Goal: Task Accomplishment & Management: Use online tool/utility

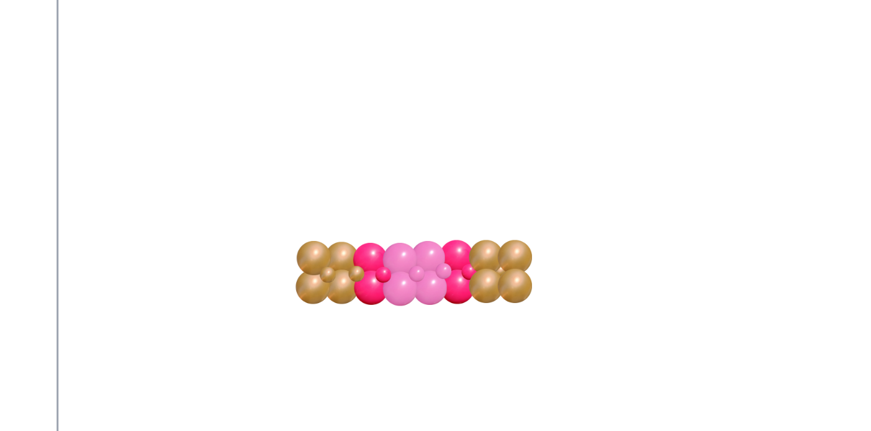
click at [273, 217] on div "My Design $138" at bounding box center [435, 212] width 357 height 242
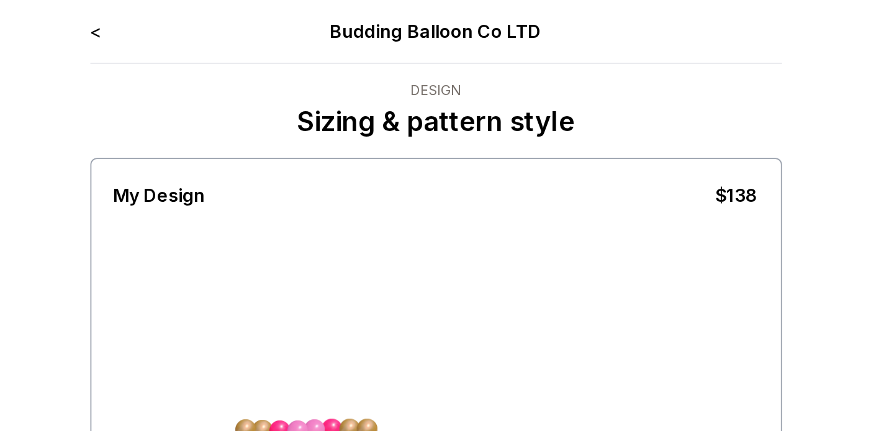
click at [247, 15] on link "<" at bounding box center [247, 17] width 6 height 12
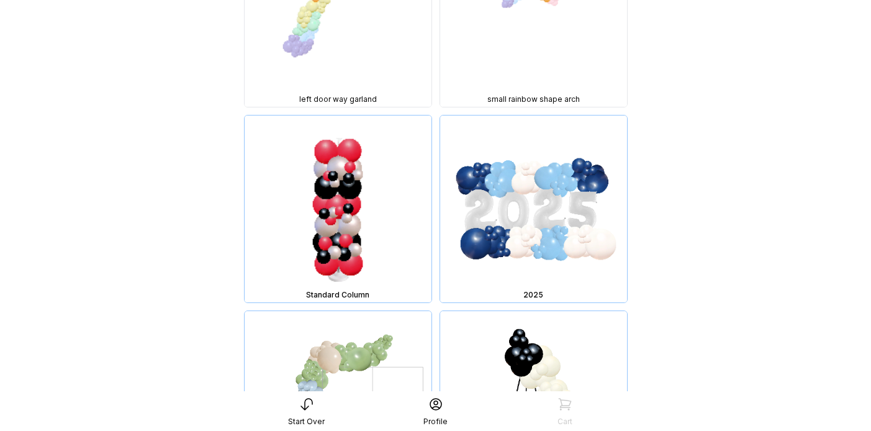
scroll to position [5124, 0]
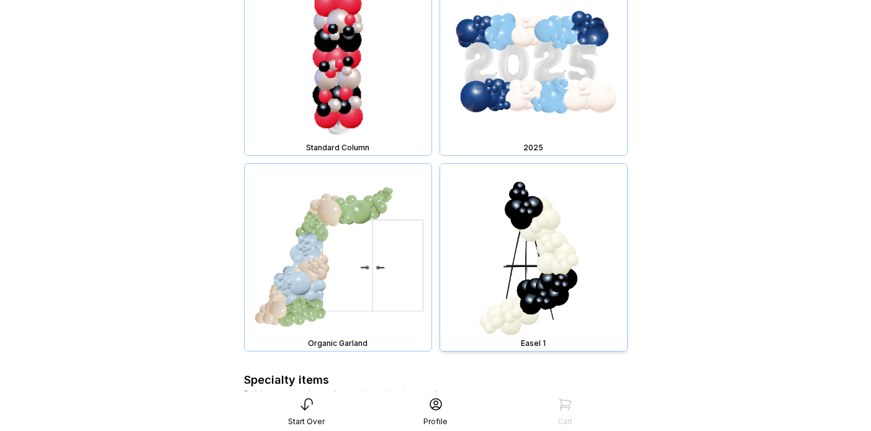
click at [585, 237] on img at bounding box center [533, 257] width 187 height 187
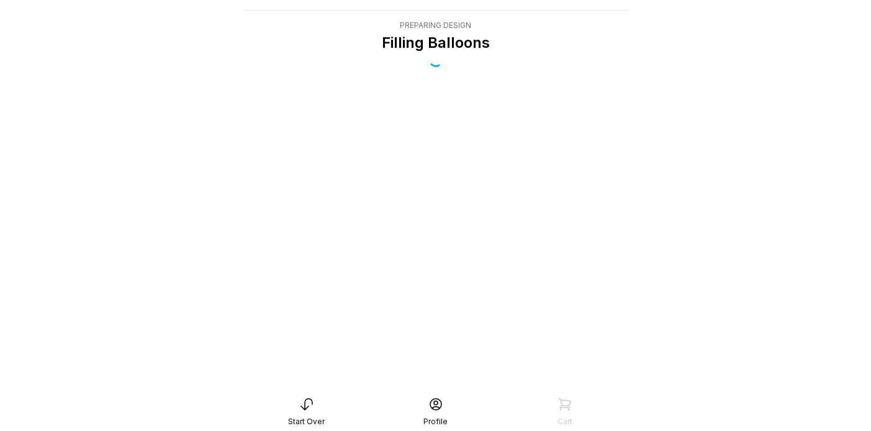
scroll to position [25, 0]
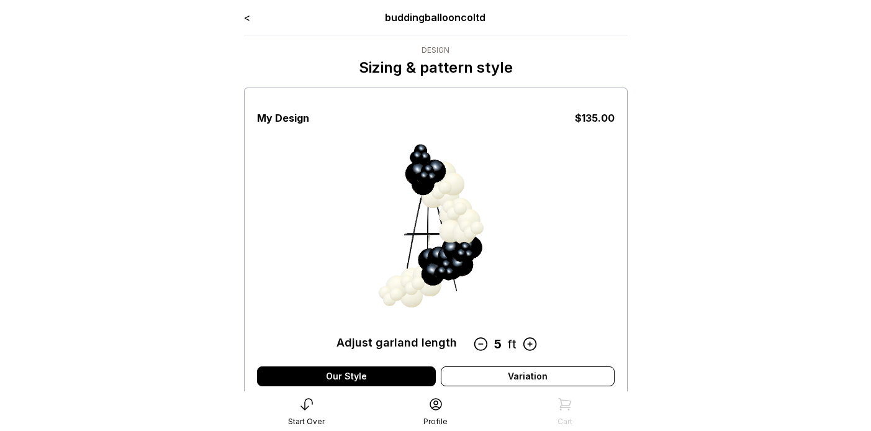
click at [524, 347] on icon at bounding box center [529, 344] width 16 height 16
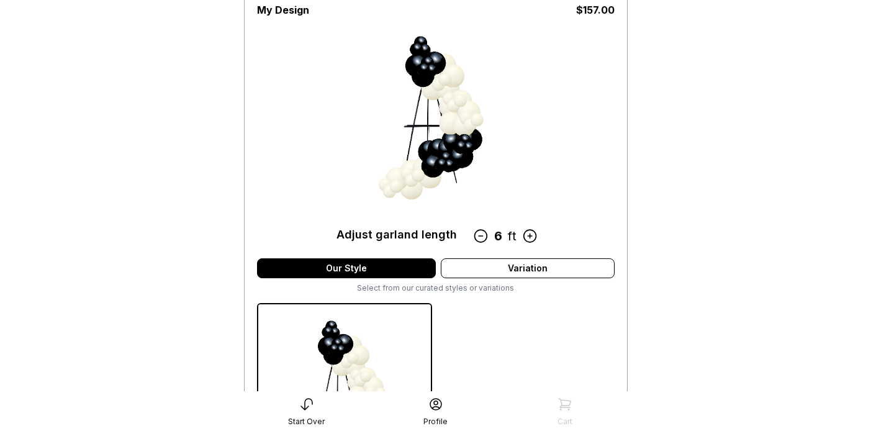
scroll to position [106, 0]
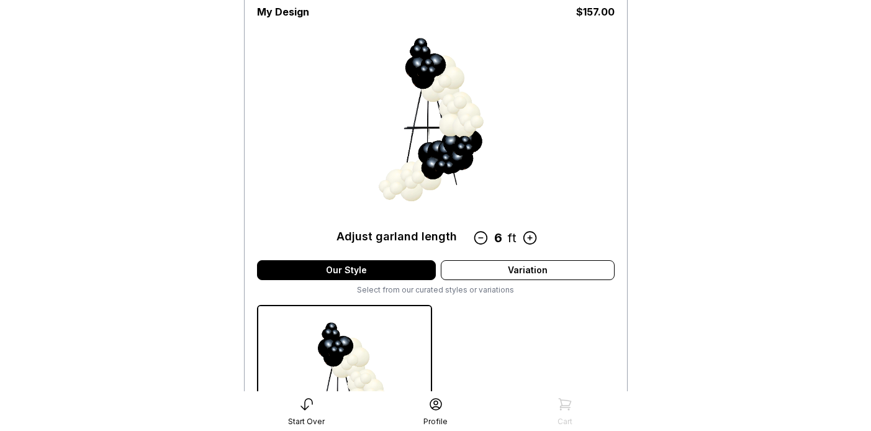
click at [528, 236] on icon at bounding box center [529, 238] width 16 height 16
click at [472, 238] on icon at bounding box center [474, 238] width 16 height 16
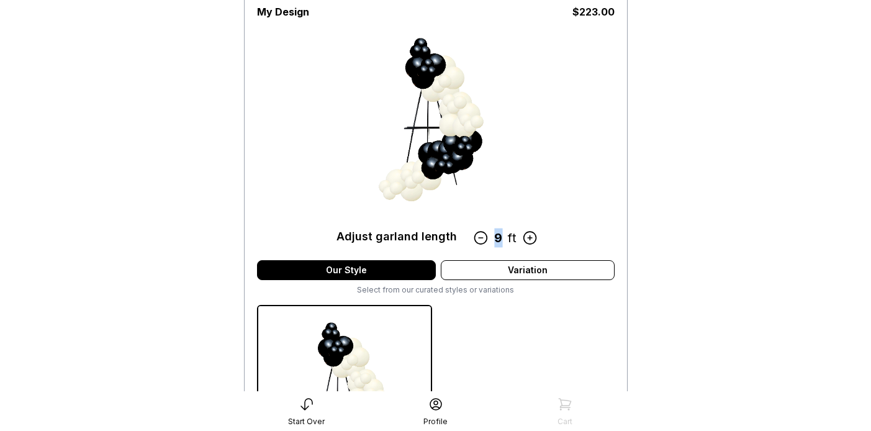
click at [472, 238] on icon at bounding box center [480, 238] width 16 height 16
click at [472, 238] on div "Adjust garland length 7 ft" at bounding box center [435, 236] width 199 height 17
click at [480, 237] on icon at bounding box center [481, 237] width 12 height 12
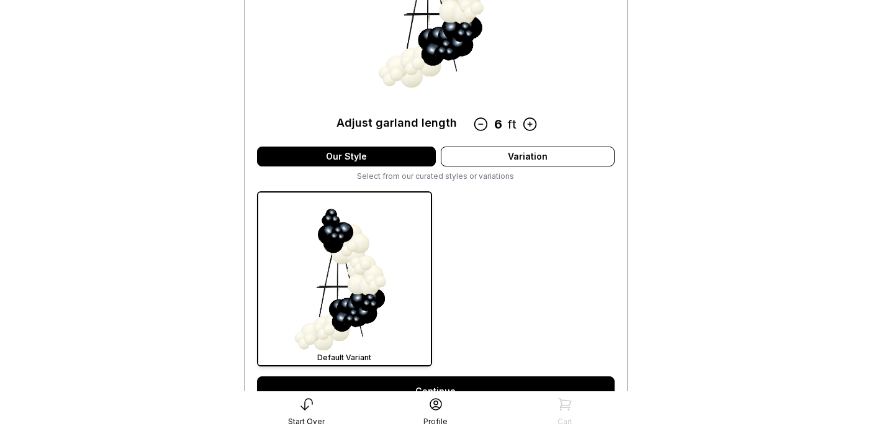
scroll to position [0, 0]
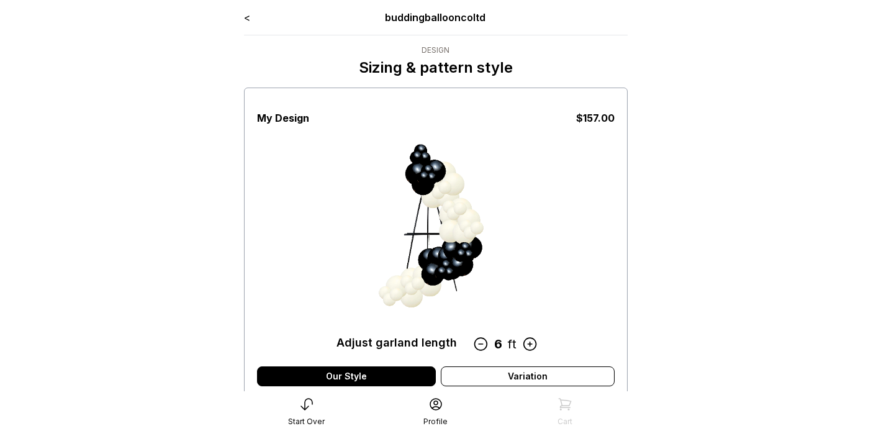
click at [248, 18] on link "<" at bounding box center [247, 17] width 6 height 12
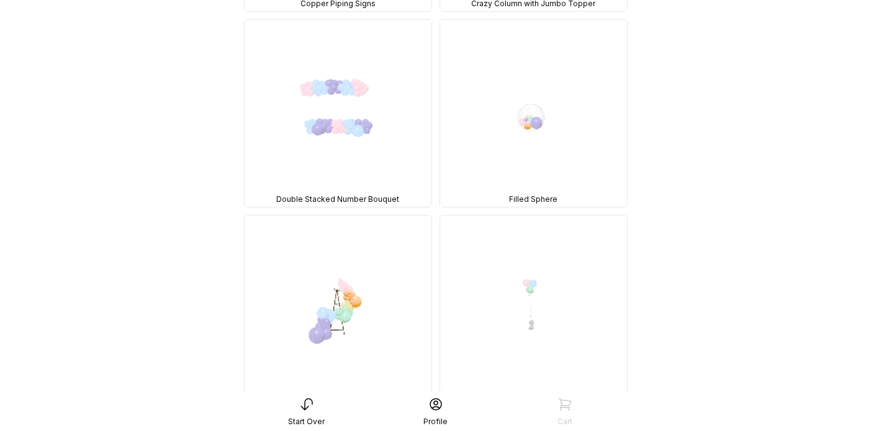
scroll to position [6691, 0]
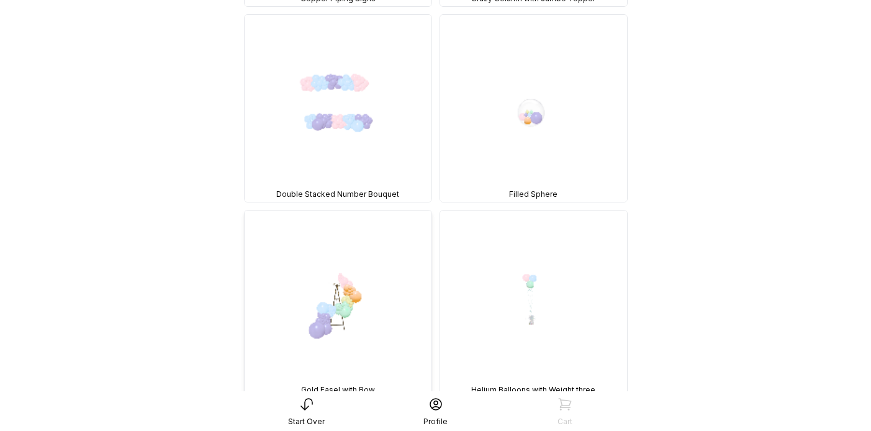
click at [362, 284] on img at bounding box center [338, 303] width 187 height 187
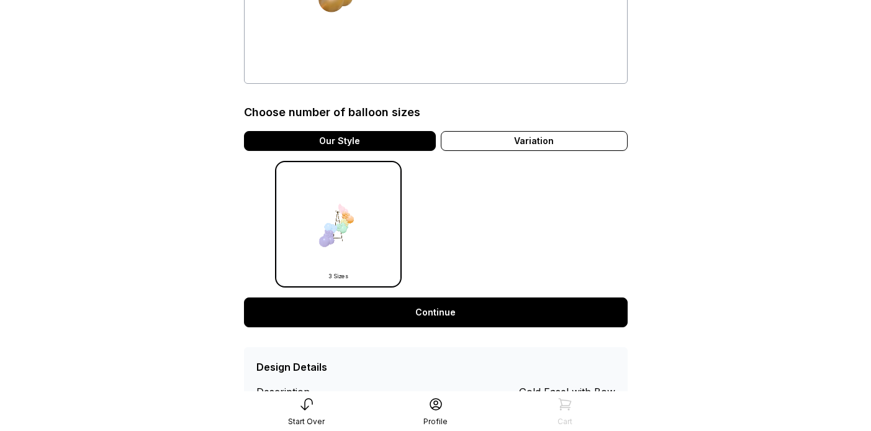
scroll to position [305, 0]
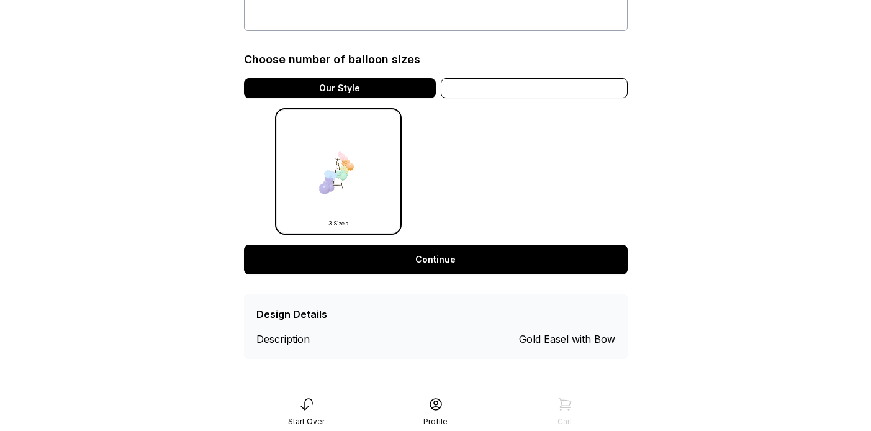
click at [570, 91] on div "Variation" at bounding box center [534, 88] width 187 height 20
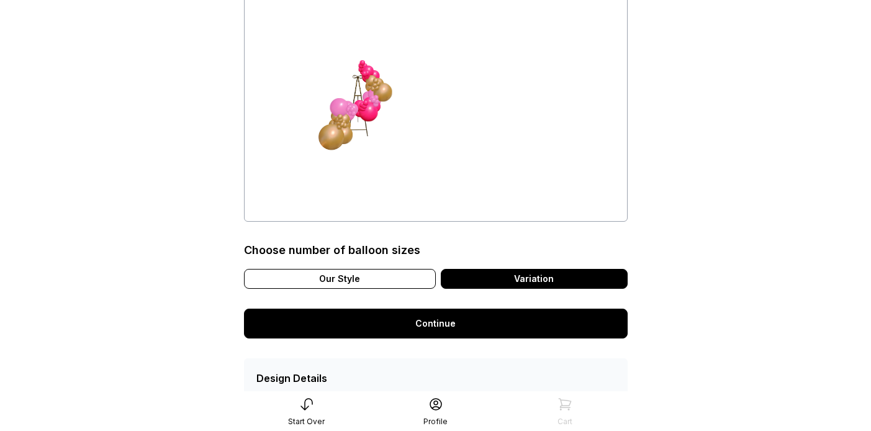
scroll to position [0, 0]
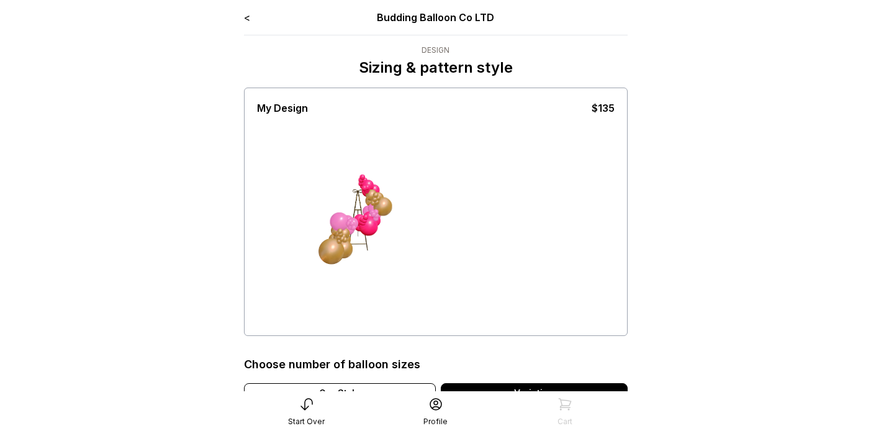
click at [249, 18] on link "<" at bounding box center [247, 17] width 6 height 12
